Goal: Information Seeking & Learning: Learn about a topic

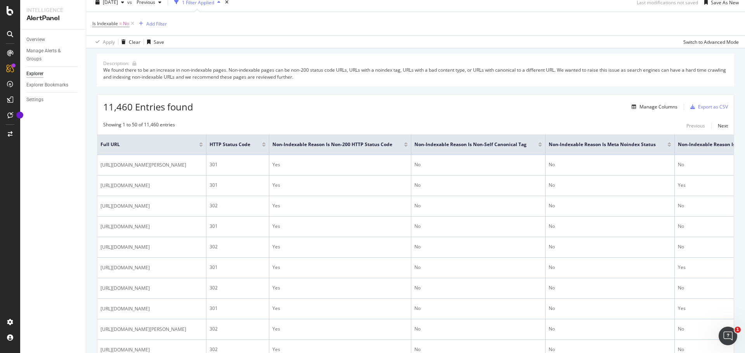
scroll to position [39, 0]
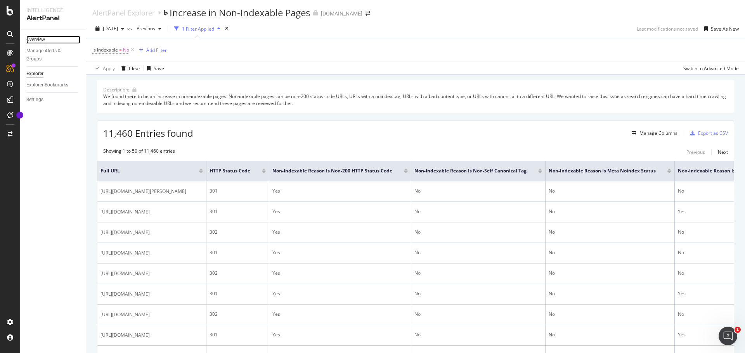
click at [35, 36] on div "Overview" at bounding box center [35, 40] width 19 height 8
